Goal: Transaction & Acquisition: Purchase product/service

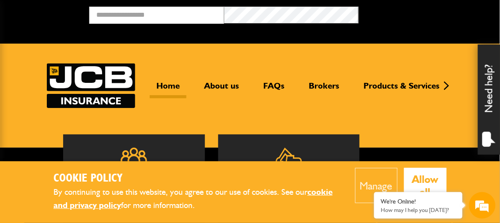
click at [447, 182] on button "Allow all" at bounding box center [425, 185] width 43 height 35
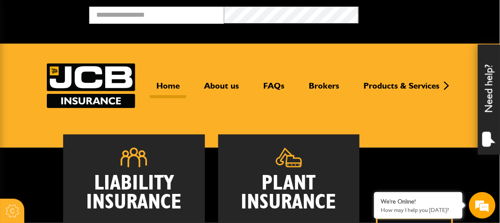
click at [304, 177] on h2 "Plant Insurance" at bounding box center [288, 193] width 115 height 38
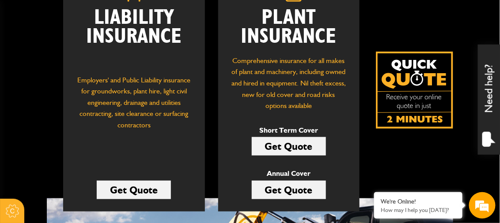
scroll to position [169, 0]
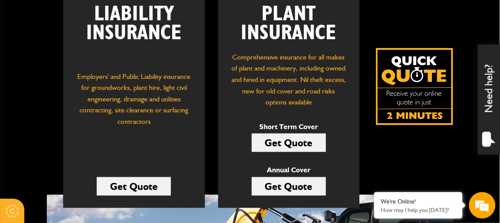
click at [276, 134] on link "Get Quote" at bounding box center [289, 143] width 74 height 19
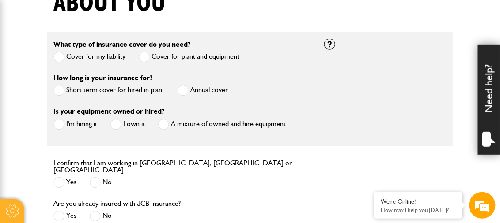
click at [53, 87] on span at bounding box center [58, 90] width 11 height 11
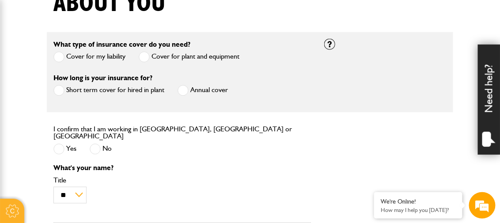
click at [53, 144] on span at bounding box center [58, 149] width 11 height 11
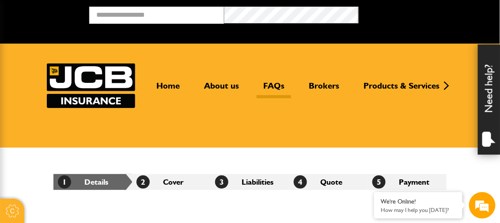
click at [284, 84] on link "FAQs" at bounding box center [273, 90] width 34 height 18
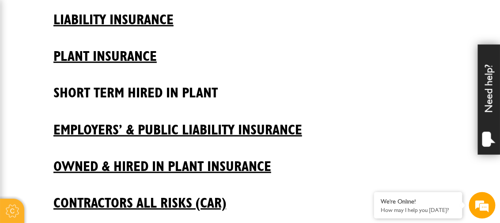
click at [155, 95] on h2 "Short Term Hired In Plant" at bounding box center [249, 86] width 393 height 30
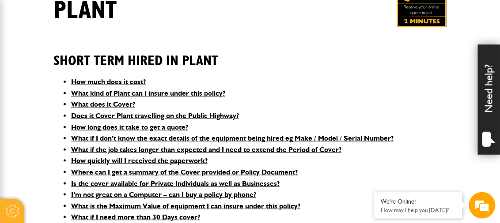
scroll to position [195, 0]
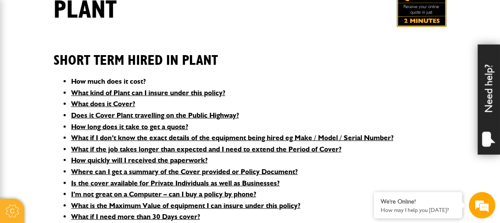
click at [86, 77] on link "How much does it cost?" at bounding box center [108, 81] width 75 height 8
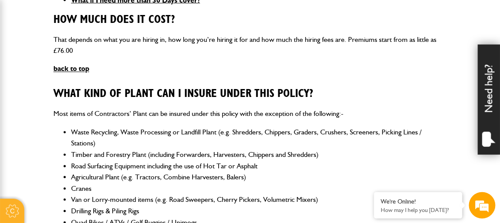
scroll to position [0, 0]
